Goal: Information Seeking & Learning: Learn about a topic

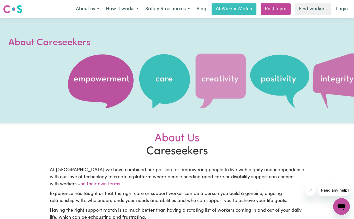
click at [16, 9] on img at bounding box center [12, 8] width 19 height 9
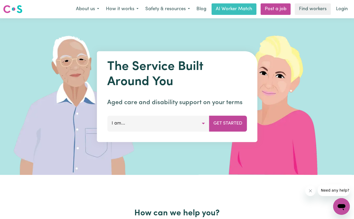
click at [20, 10] on img at bounding box center [12, 8] width 19 height 9
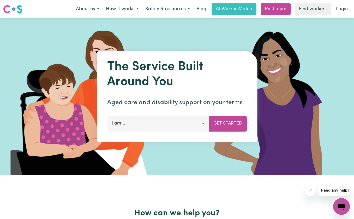
click at [11, 9] on img at bounding box center [12, 8] width 19 height 9
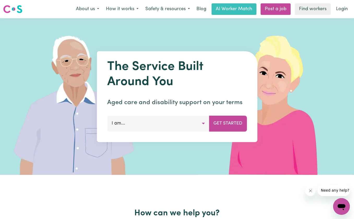
click at [97, 8] on button "About us" at bounding box center [88, 9] width 30 height 11
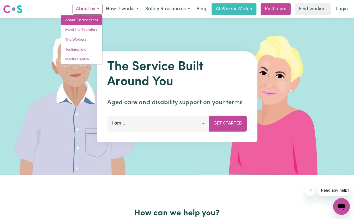
click at [93, 23] on link "About Careseekers" at bounding box center [81, 20] width 41 height 10
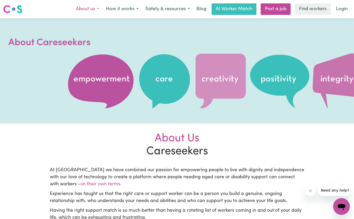
click at [98, 11] on button "About us" at bounding box center [88, 9] width 30 height 11
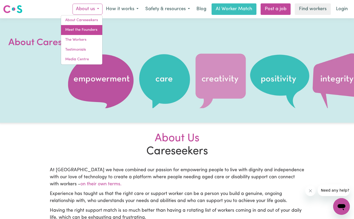
click at [87, 32] on link "Meet the Founders" at bounding box center [81, 30] width 41 height 10
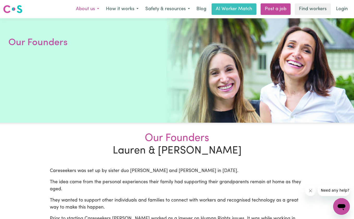
click at [97, 8] on button "About us" at bounding box center [88, 9] width 30 height 11
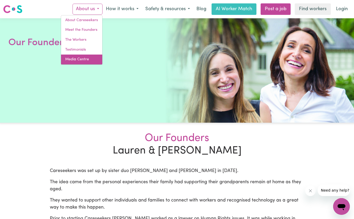
click at [80, 55] on link "Media Centre" at bounding box center [81, 60] width 41 height 10
